Goal: Task Accomplishment & Management: Manage account settings

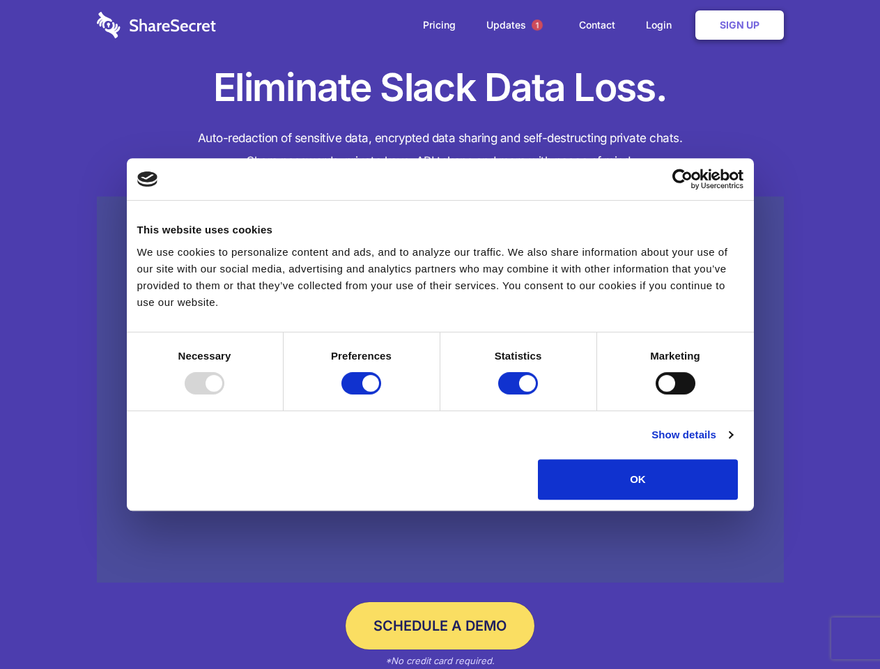
click at [224, 394] on div at bounding box center [205, 383] width 40 height 22
click at [381, 394] on input "Preferences" at bounding box center [362, 383] width 40 height 22
checkbox input "false"
click at [520, 394] on input "Statistics" at bounding box center [518, 383] width 40 height 22
checkbox input "false"
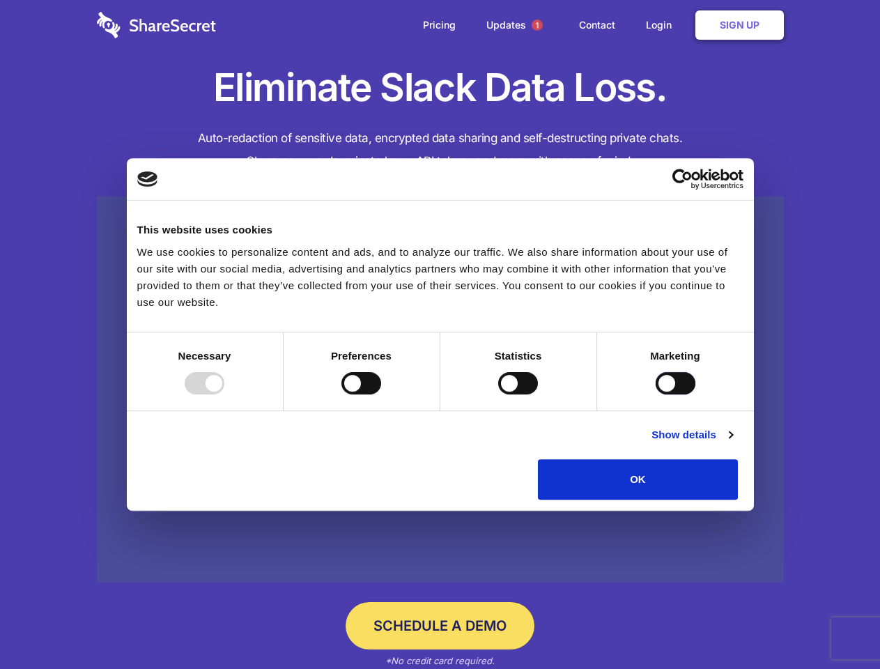
click at [656, 394] on input "Marketing" at bounding box center [676, 383] width 40 height 22
checkbox input "true"
